Goal: Transaction & Acquisition: Purchase product/service

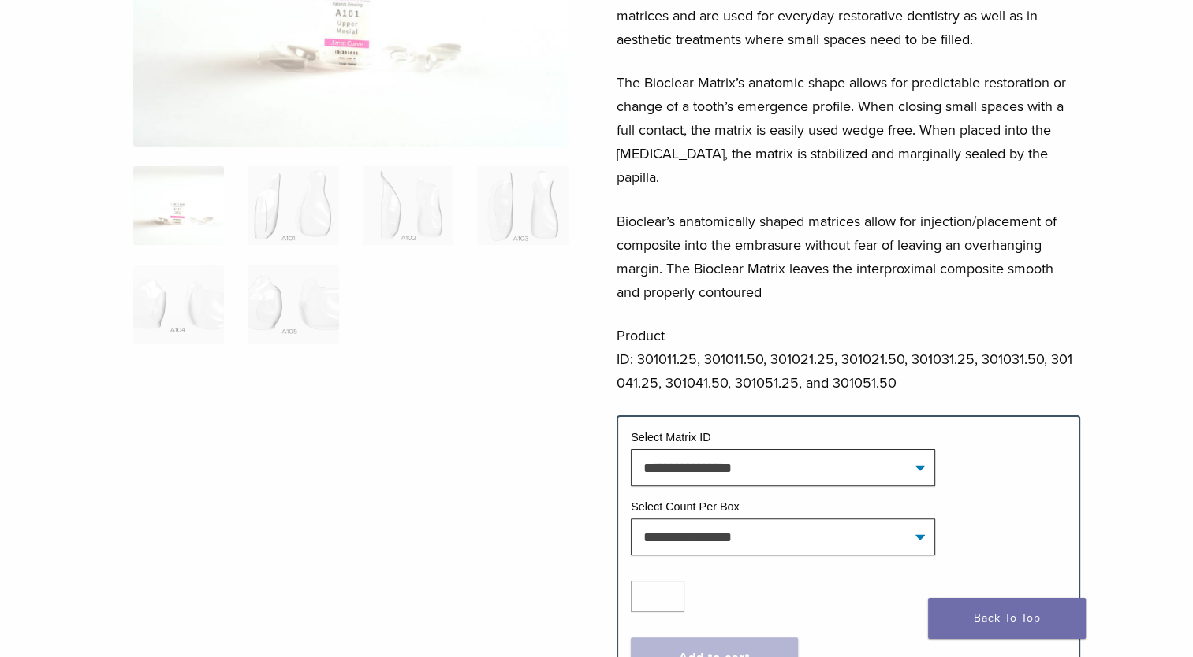
scroll to position [295, 0]
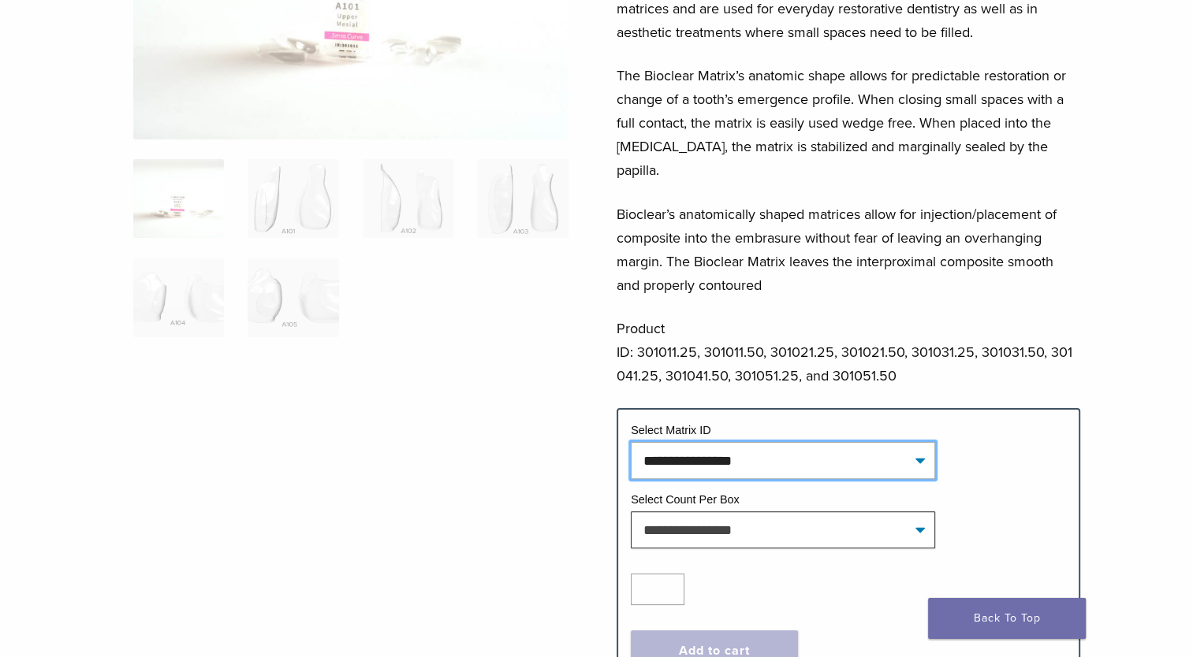
click at [607, 442] on select "**********" at bounding box center [783, 460] width 304 height 36
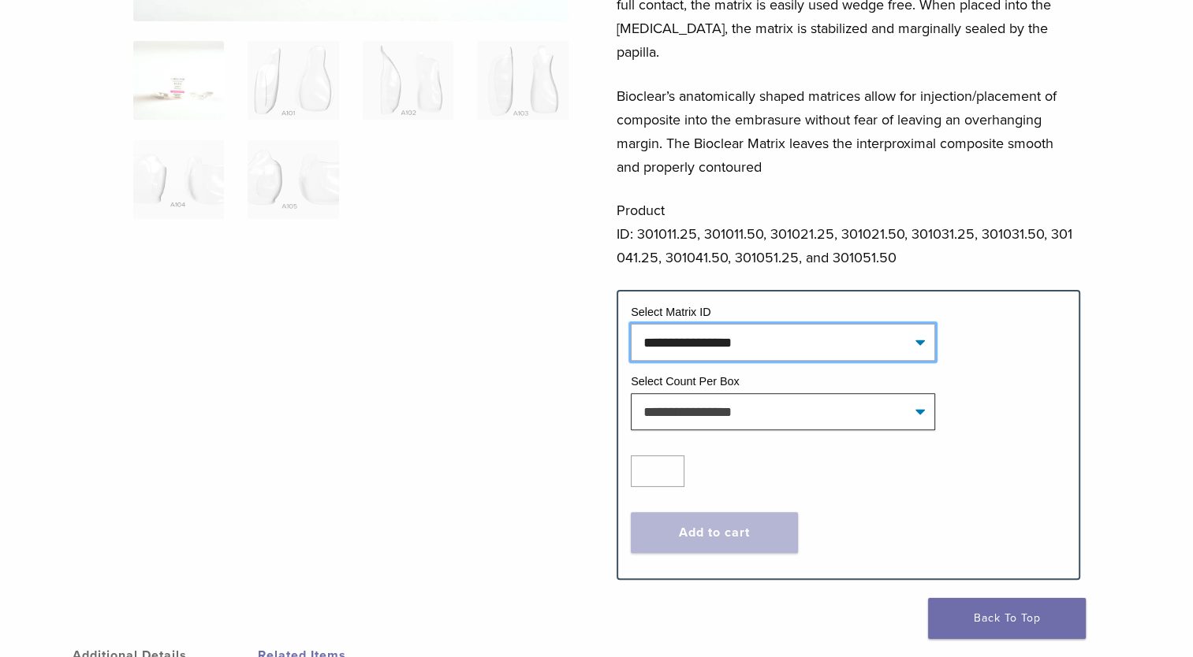
scroll to position [413, 0]
click at [607, 324] on select "**********" at bounding box center [783, 342] width 304 height 36
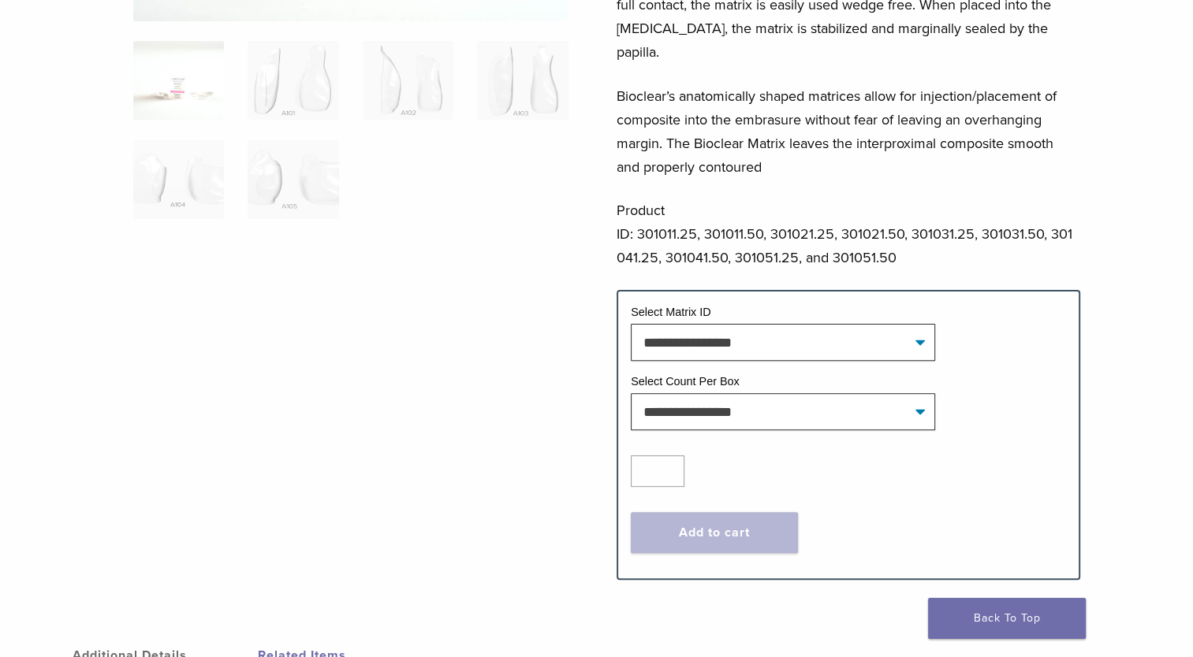
click at [531, 389] on div at bounding box center [350, 142] width 435 height 824
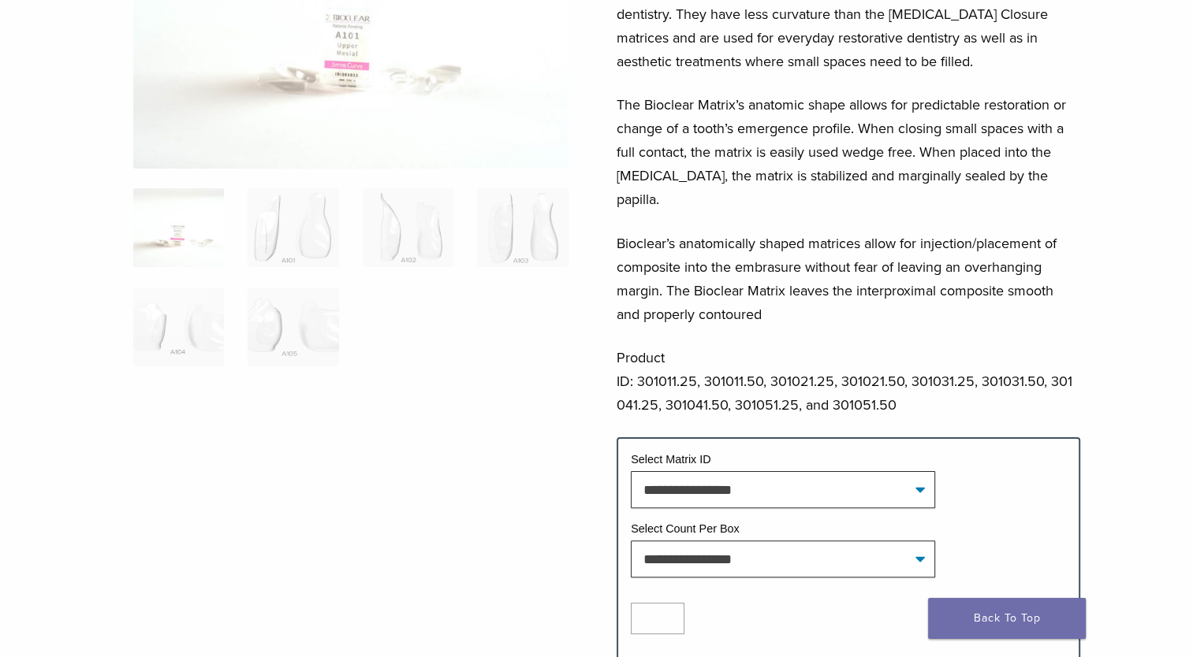
scroll to position [262, 0]
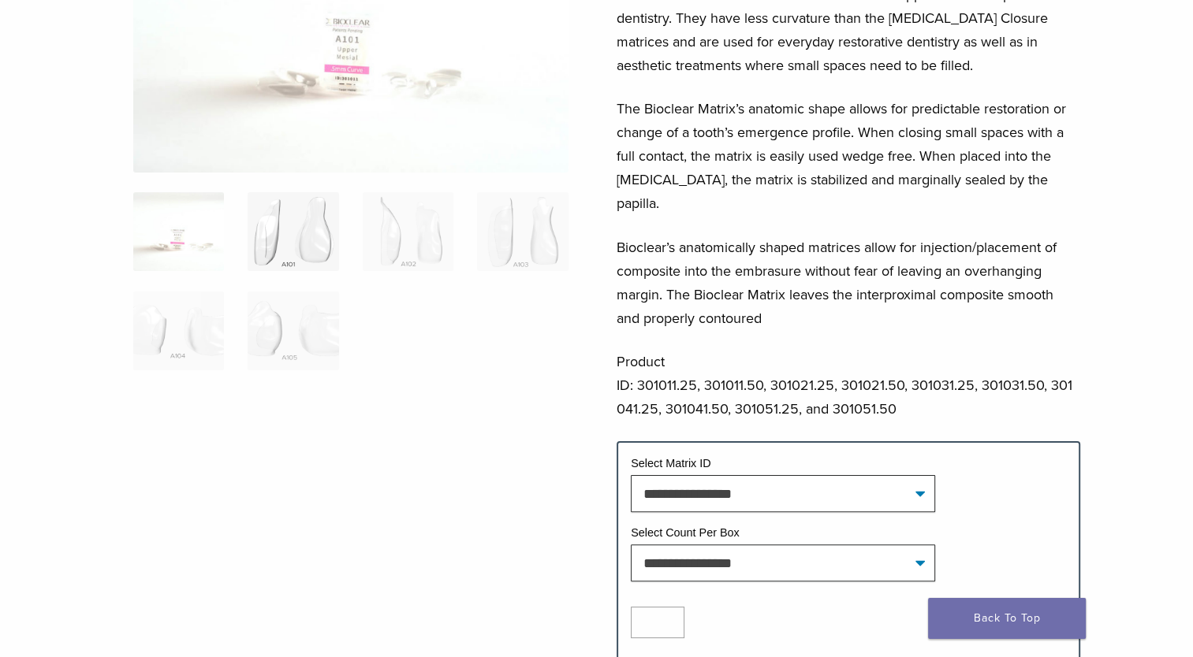
click at [273, 251] on img at bounding box center [293, 231] width 91 height 79
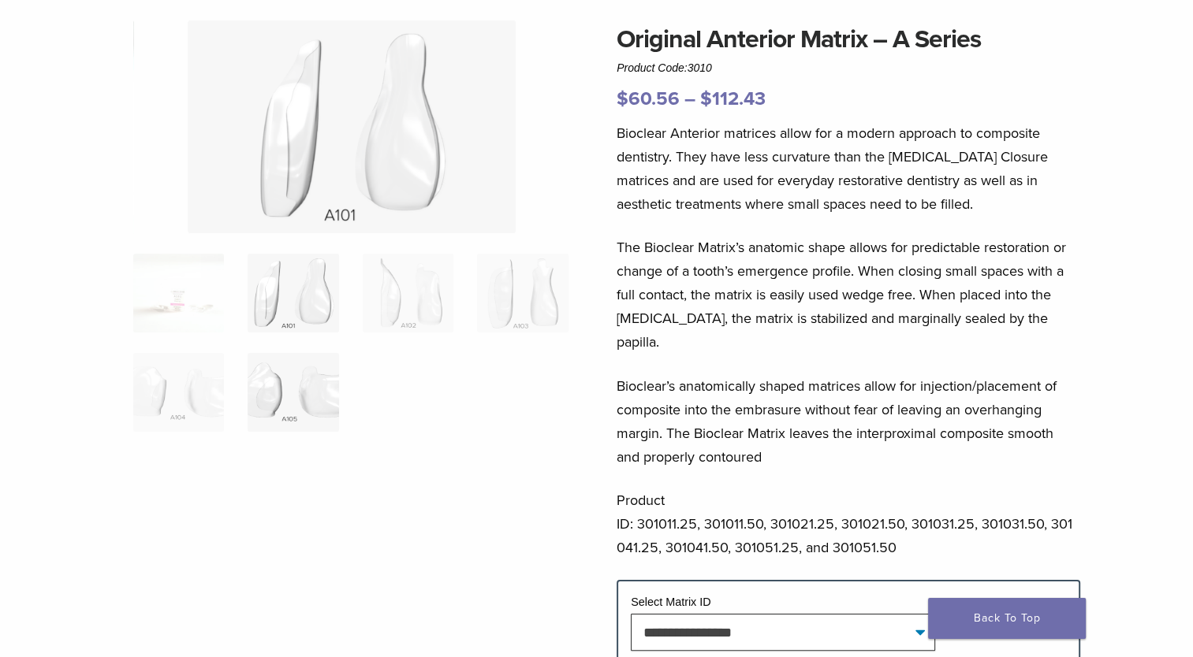
scroll to position [121, 0]
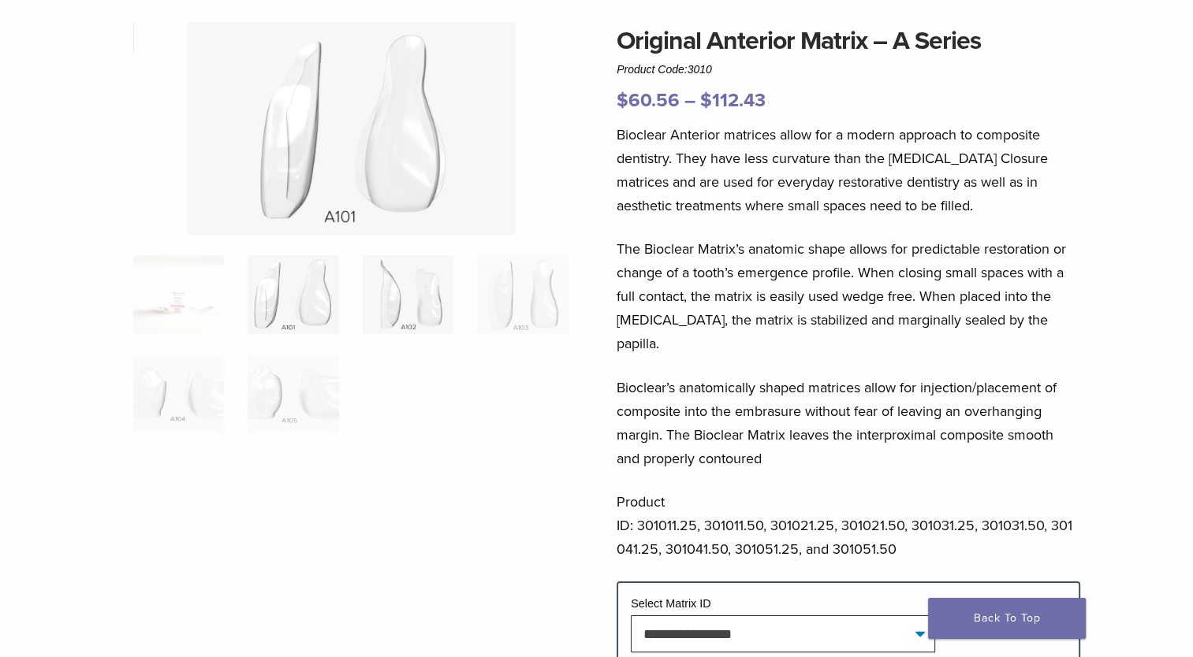
click at [388, 277] on img at bounding box center [408, 294] width 91 height 79
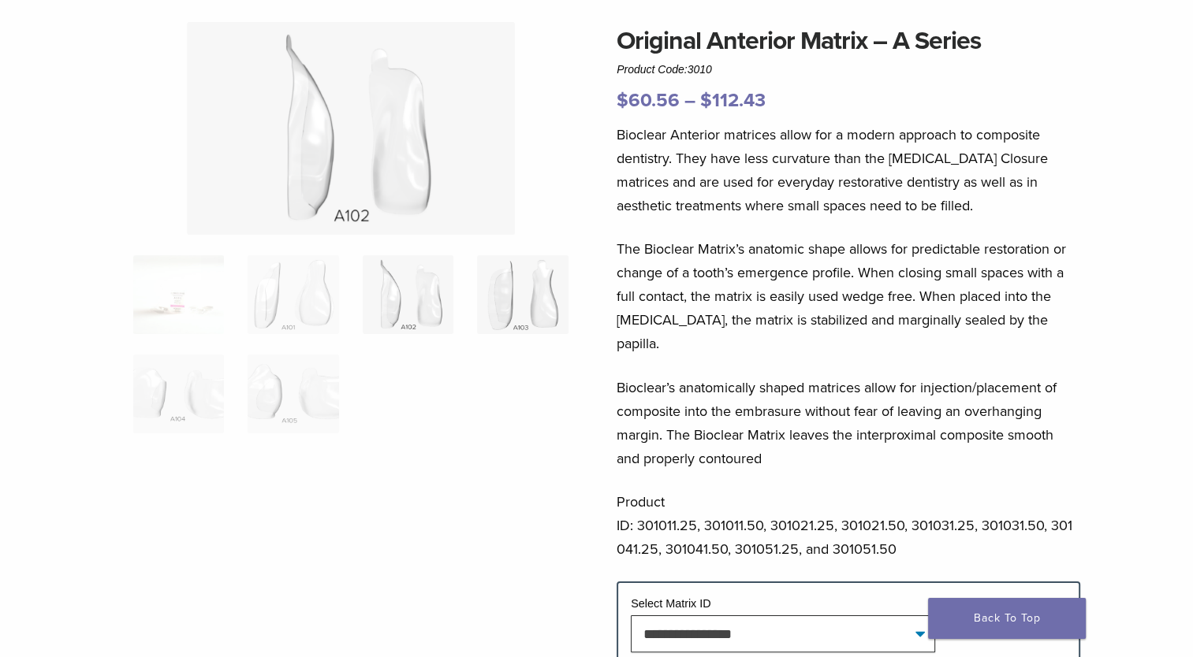
click at [514, 281] on img at bounding box center [522, 294] width 91 height 79
click at [172, 404] on img at bounding box center [178, 394] width 91 height 79
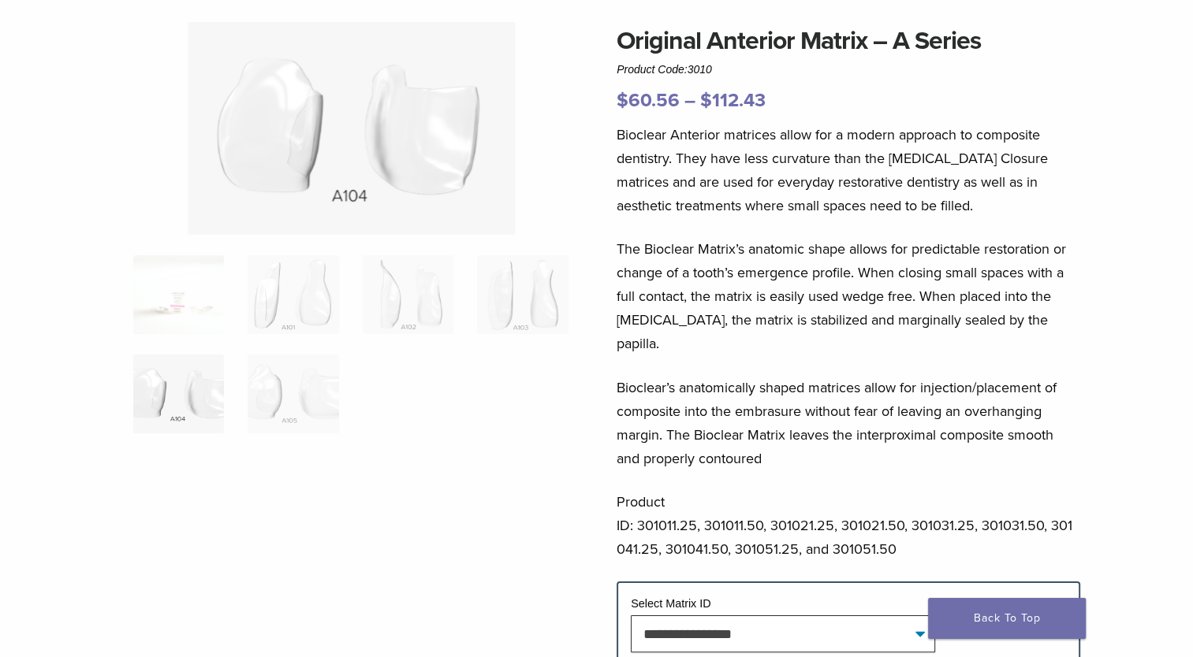
click at [244, 400] on ol at bounding box center [350, 354] width 459 height 199
click at [261, 394] on img at bounding box center [293, 394] width 91 height 79
